Goal: Information Seeking & Learning: Find specific fact

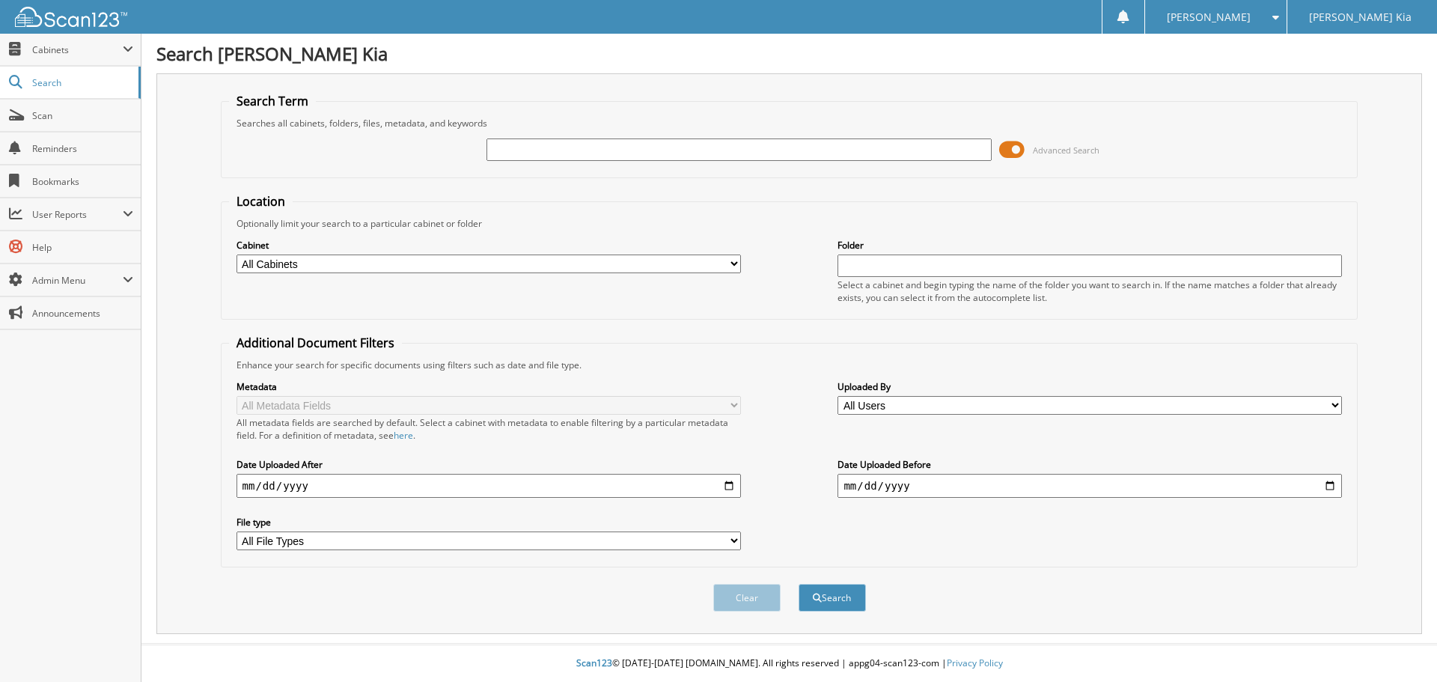
click at [516, 147] on input "text" at bounding box center [739, 149] width 504 height 22
type input "202918"
click at [815, 601] on span "submit" at bounding box center [817, 598] width 9 height 9
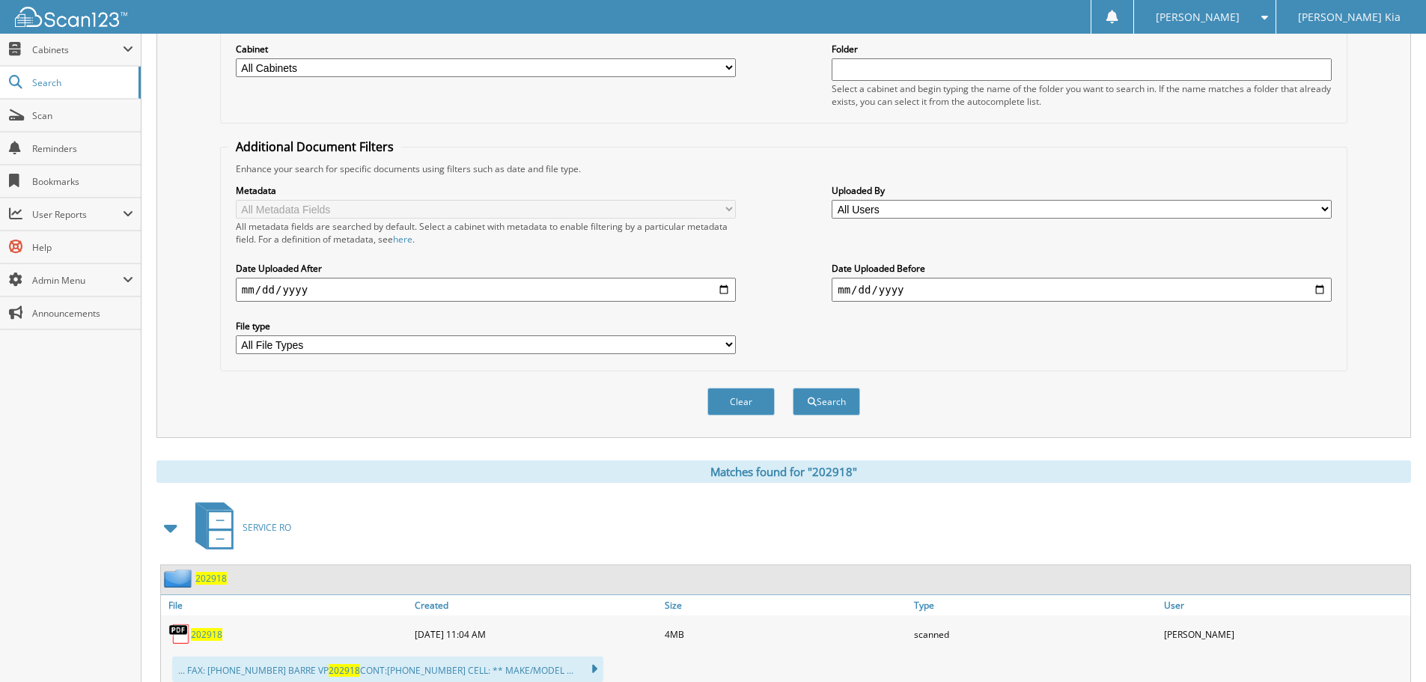
scroll to position [246, 0]
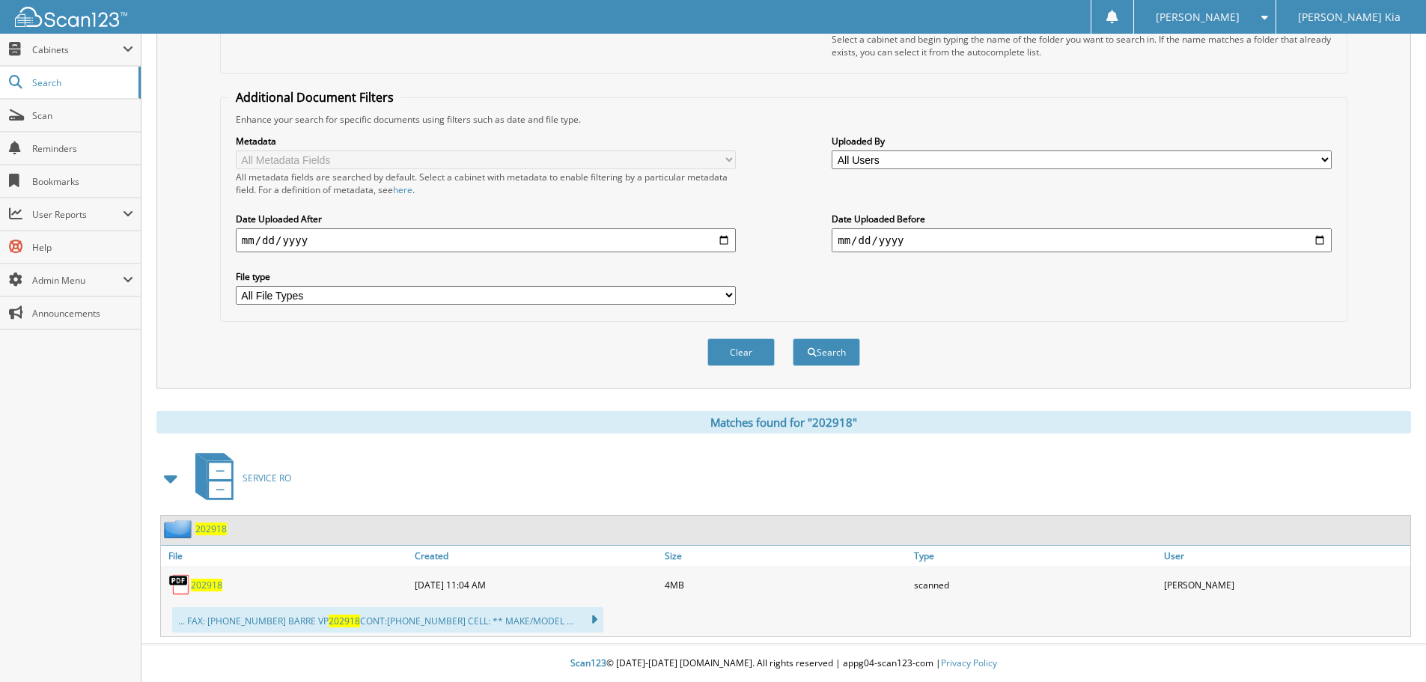
click at [213, 585] on span "202918" at bounding box center [206, 585] width 31 height 13
click at [210, 528] on span "202918" at bounding box center [210, 528] width 31 height 13
